Goal: Navigation & Orientation: Find specific page/section

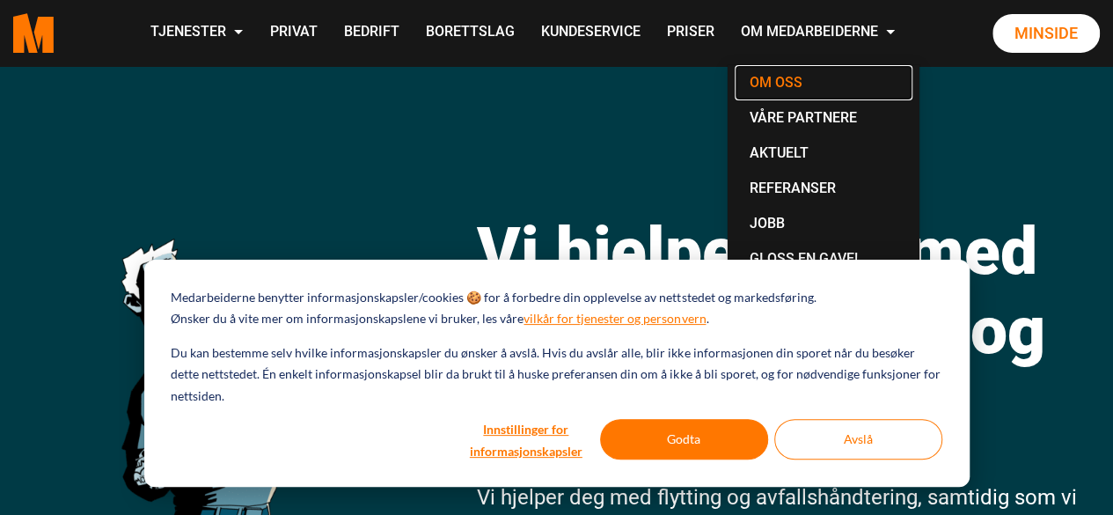
click at [807, 87] on link "Om oss" at bounding box center [823, 82] width 178 height 35
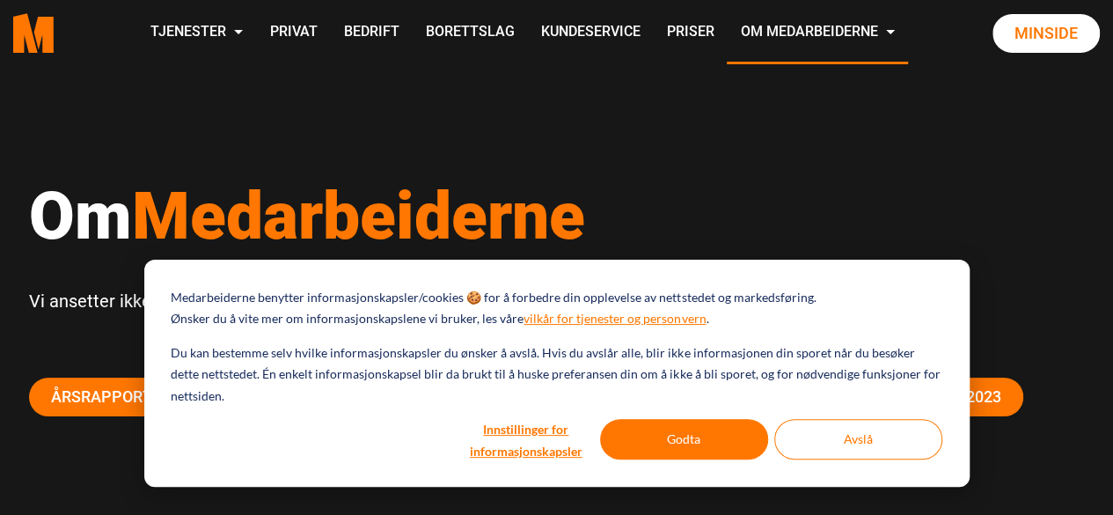
scroll to position [99, 0]
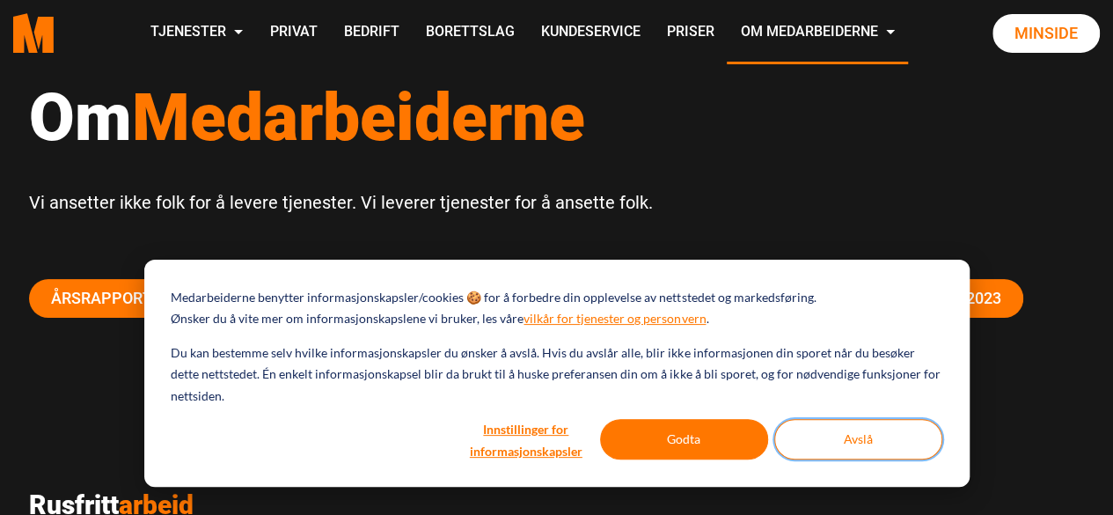
click at [888, 442] on button "Avslå" at bounding box center [858, 439] width 168 height 40
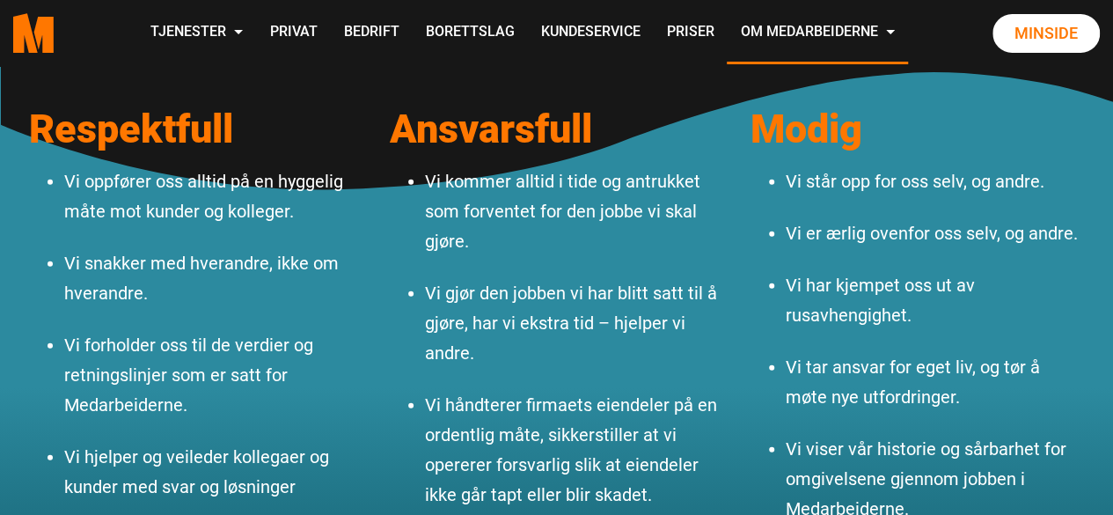
scroll to position [1782, 0]
